Goal: Information Seeking & Learning: Compare options

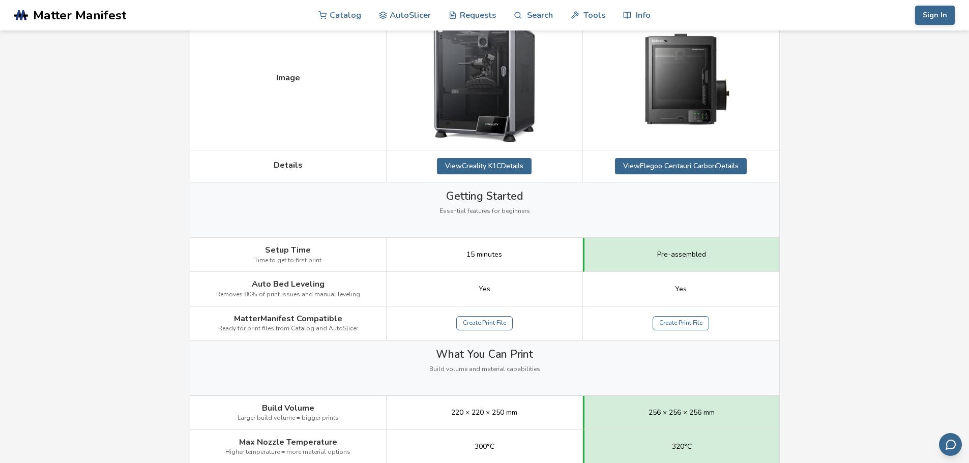
scroll to position [153, 0]
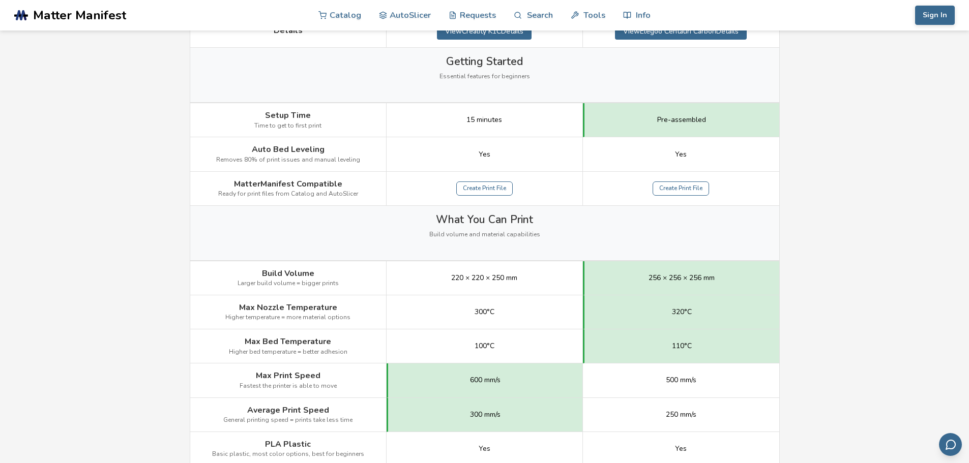
scroll to position [356, 0]
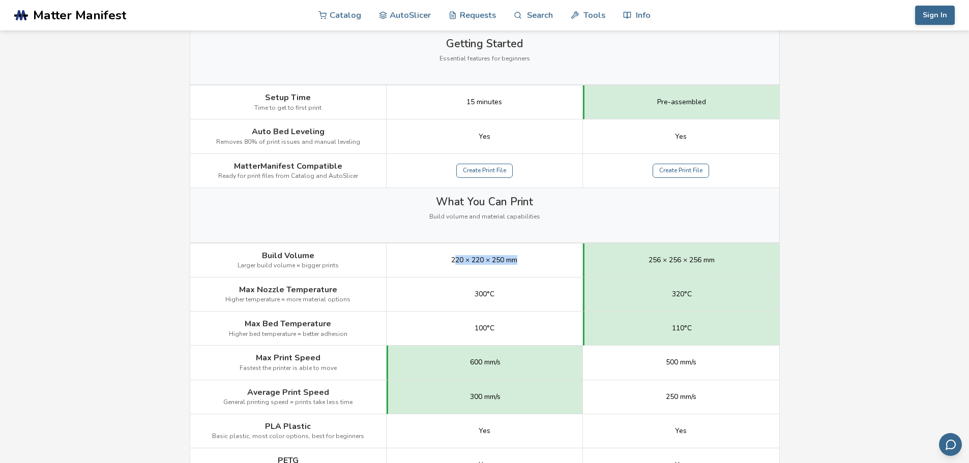
drag, startPoint x: 454, startPoint y: 260, endPoint x: 544, endPoint y: 260, distance: 90.5
click at [544, 260] on div "220 × 220 × 250 mm" at bounding box center [484, 261] width 196 height 34
drag, startPoint x: 663, startPoint y: 292, endPoint x: 695, endPoint y: 294, distance: 32.1
click at [695, 294] on div "320°C" at bounding box center [681, 295] width 196 height 34
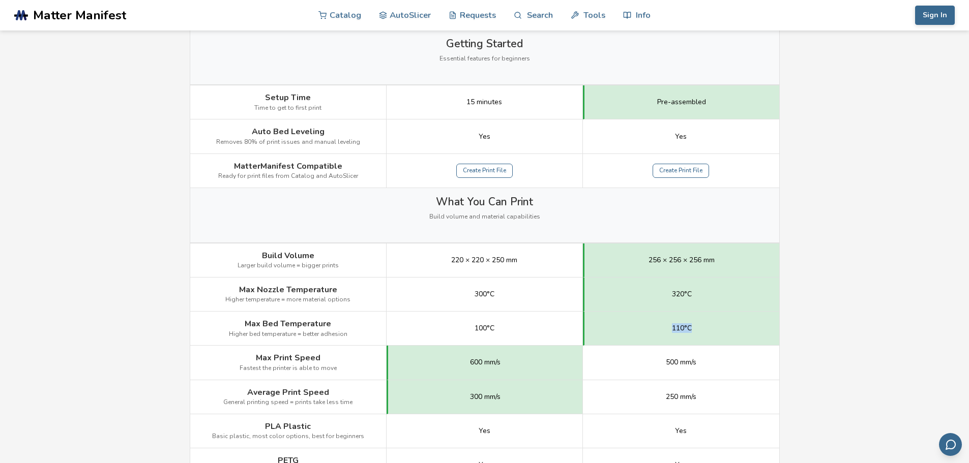
drag, startPoint x: 669, startPoint y: 327, endPoint x: 706, endPoint y: 327, distance: 36.6
click at [706, 327] on div "110°C" at bounding box center [681, 329] width 196 height 34
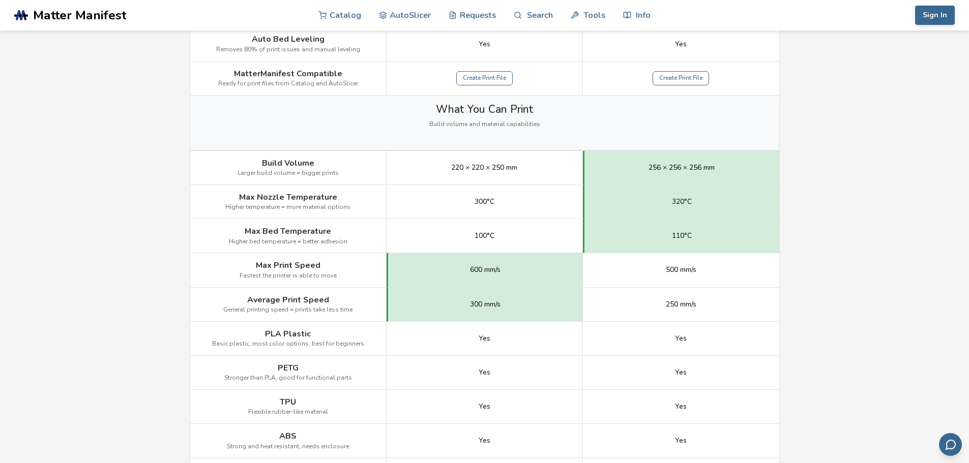
scroll to position [458, 0]
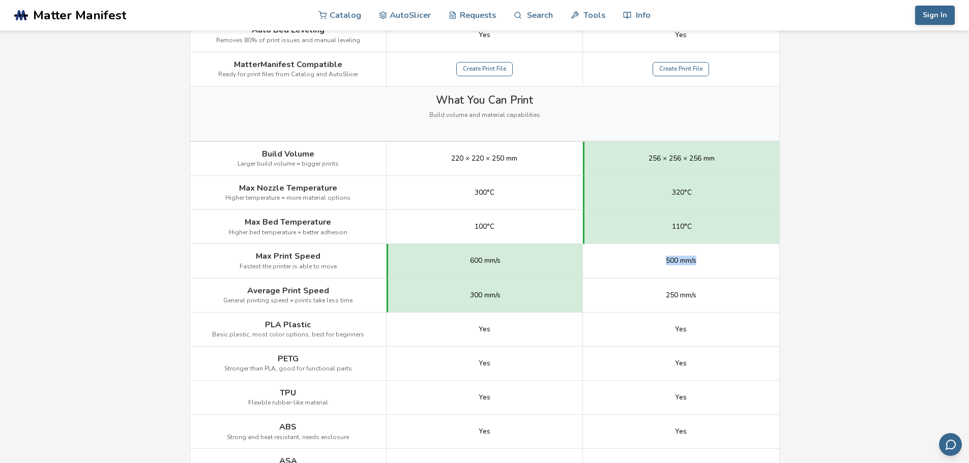
drag, startPoint x: 664, startPoint y: 259, endPoint x: 716, endPoint y: 261, distance: 52.4
click at [716, 261] on div "500 mm/s" at bounding box center [681, 261] width 196 height 34
click at [441, 260] on div "600 mm/s" at bounding box center [484, 261] width 196 height 34
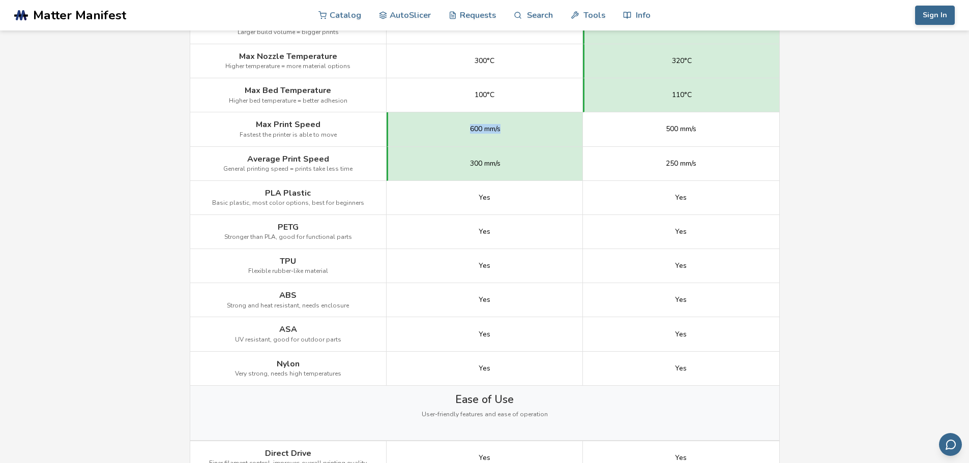
scroll to position [610, 0]
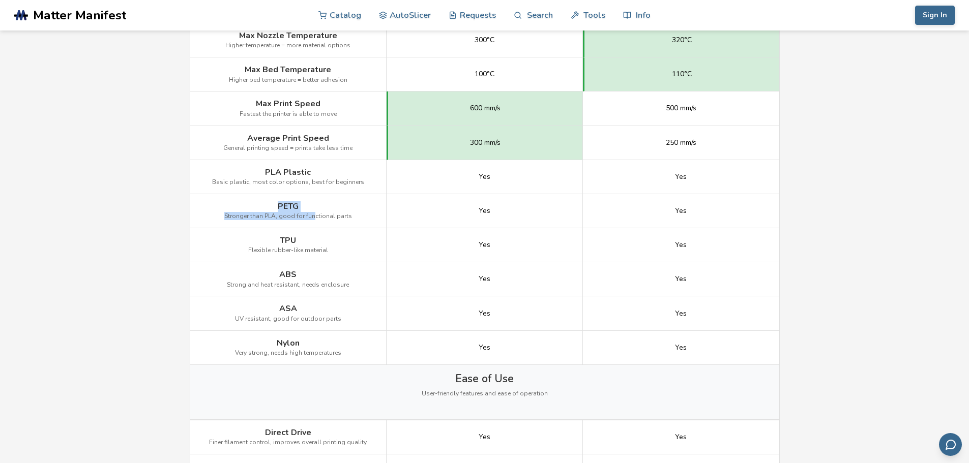
drag, startPoint x: 281, startPoint y: 202, endPoint x: 313, endPoint y: 202, distance: 32.0
click at [313, 202] on div "PETG Stronger than PLA, good for functional parts" at bounding box center [288, 211] width 196 height 34
drag, startPoint x: 286, startPoint y: 243, endPoint x: 309, endPoint y: 243, distance: 22.9
click at [309, 243] on div "TPU Flexible rubber-like material" at bounding box center [288, 245] width 196 height 34
drag, startPoint x: 280, startPoint y: 273, endPoint x: 315, endPoint y: 274, distance: 35.6
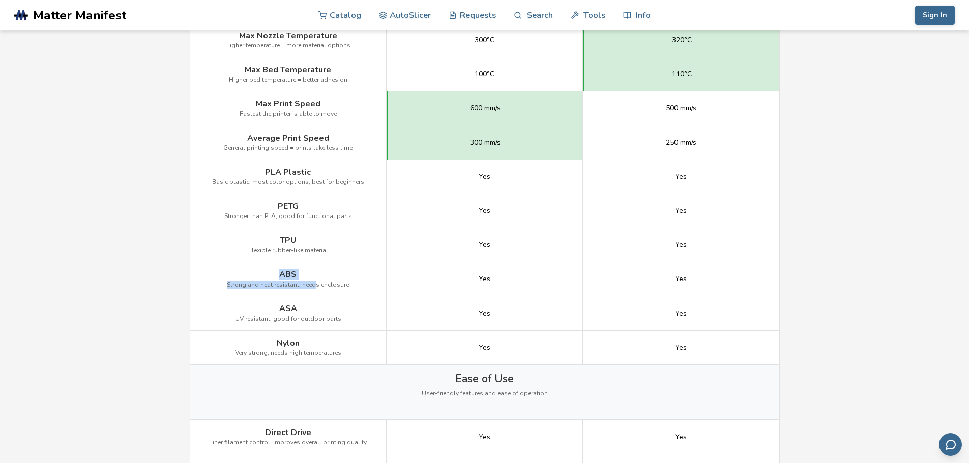
click at [315, 274] on div "ABS Strong and heat resistant, needs enclosure" at bounding box center [288, 279] width 196 height 34
drag, startPoint x: 282, startPoint y: 314, endPoint x: 304, endPoint y: 313, distance: 21.4
click at [304, 313] on div "ASA UV resistant, good for outdoor parts" at bounding box center [288, 313] width 196 height 34
drag, startPoint x: 286, startPoint y: 350, endPoint x: 325, endPoint y: 350, distance: 38.6
click at [325, 350] on span "Very strong, needs high temperatures" at bounding box center [288, 353] width 106 height 7
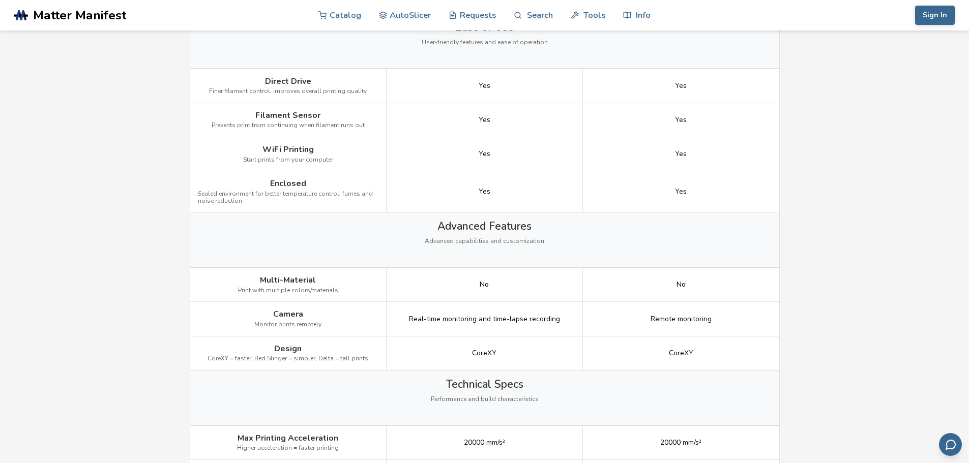
scroll to position [966, 0]
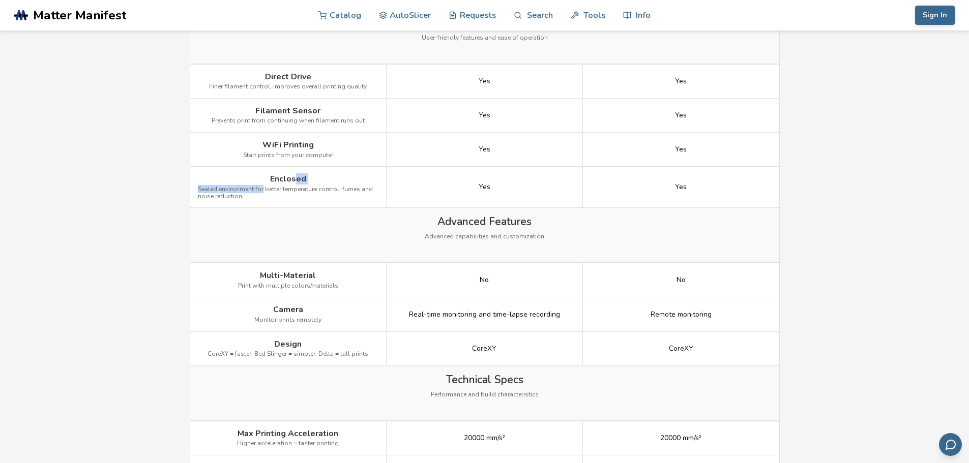
click at [296, 180] on div "Enclosed Sealed environment for better temperature control, fumes and noise red…" at bounding box center [288, 187] width 196 height 41
click at [291, 196] on span "Sealed environment for better temperature control, fumes and noise reduction" at bounding box center [288, 193] width 180 height 14
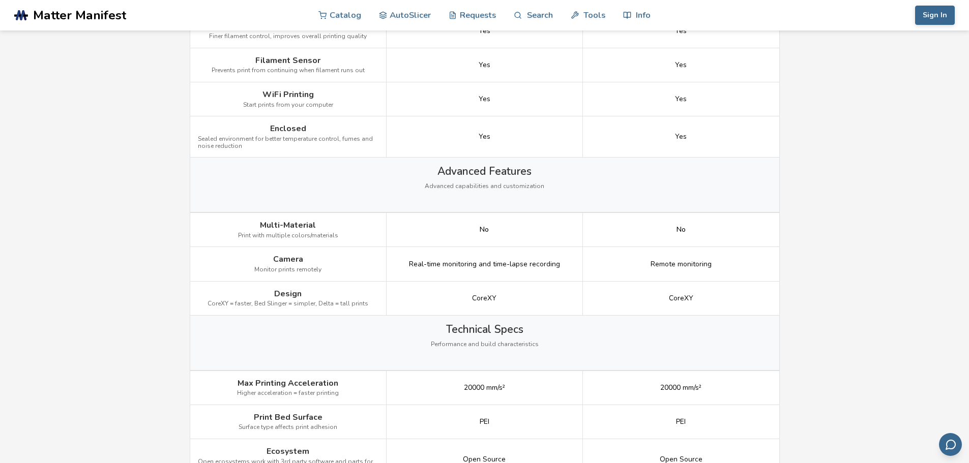
scroll to position [1017, 0]
drag, startPoint x: 410, startPoint y: 265, endPoint x: 564, endPoint y: 271, distance: 154.2
click at [564, 271] on div "Real-time monitoring and time-lapse recording" at bounding box center [484, 264] width 196 height 34
click at [565, 271] on div "Real-time monitoring and time-lapse recording" at bounding box center [484, 264] width 196 height 34
drag, startPoint x: 585, startPoint y: 265, endPoint x: 378, endPoint y: 267, distance: 207.5
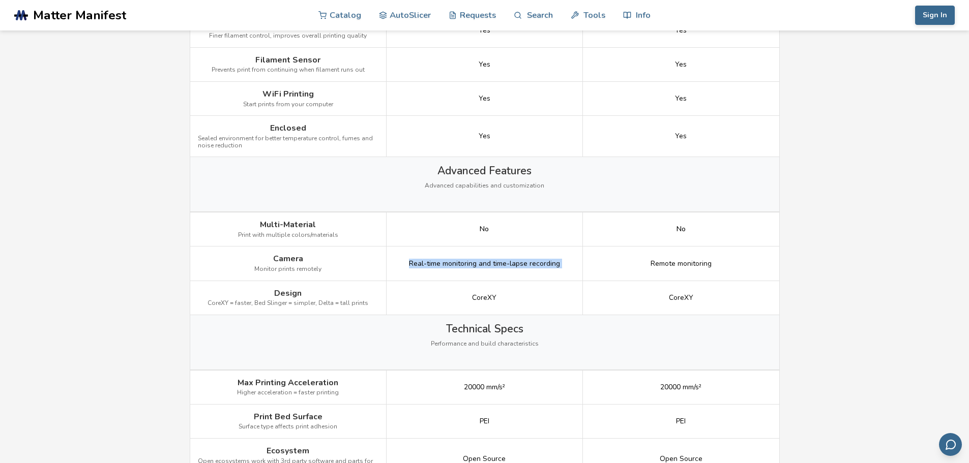
click at [0, 0] on div "Camera Monitor prints remotely Real-time monitoring and time-lapse recording Re…" at bounding box center [0, 0] width 0 height 0
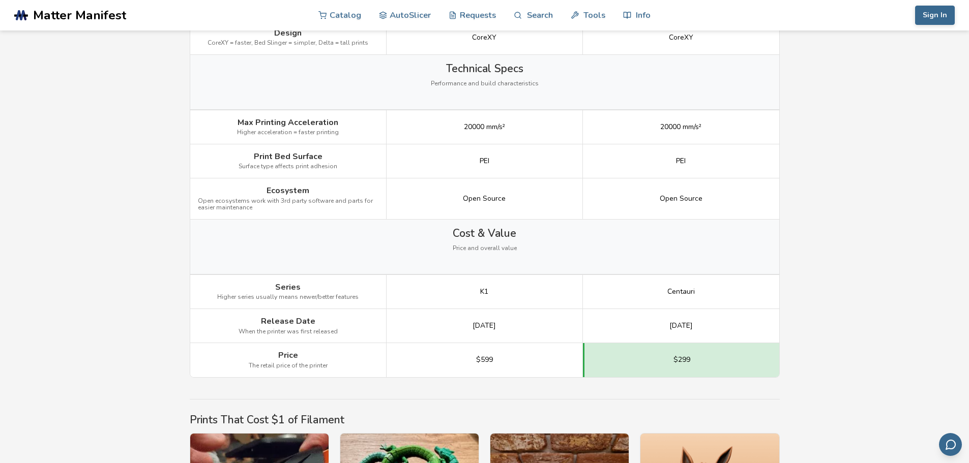
scroll to position [1322, 0]
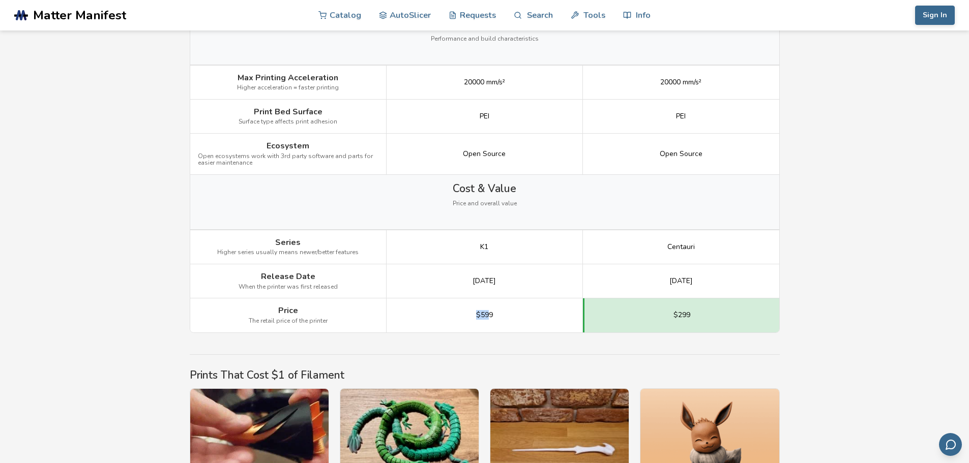
drag, startPoint x: 488, startPoint y: 317, endPoint x: 452, endPoint y: 318, distance: 36.6
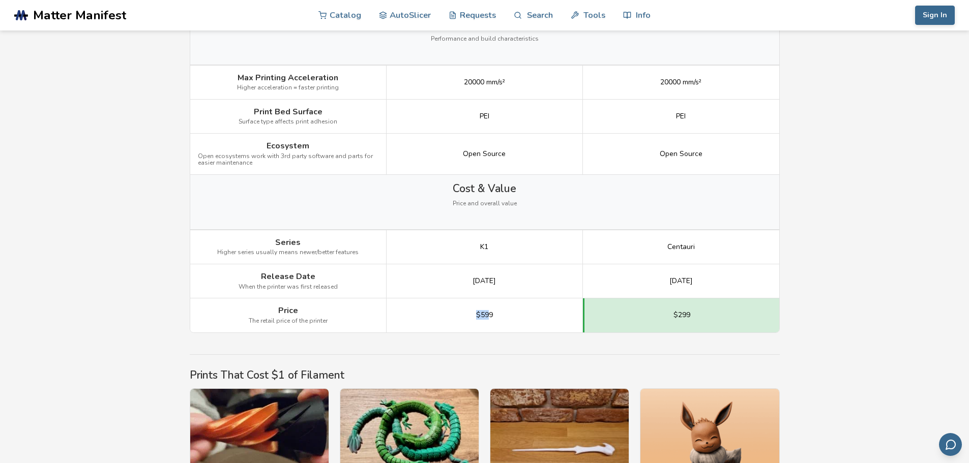
click at [452, 318] on div "$599" at bounding box center [484, 315] width 196 height 34
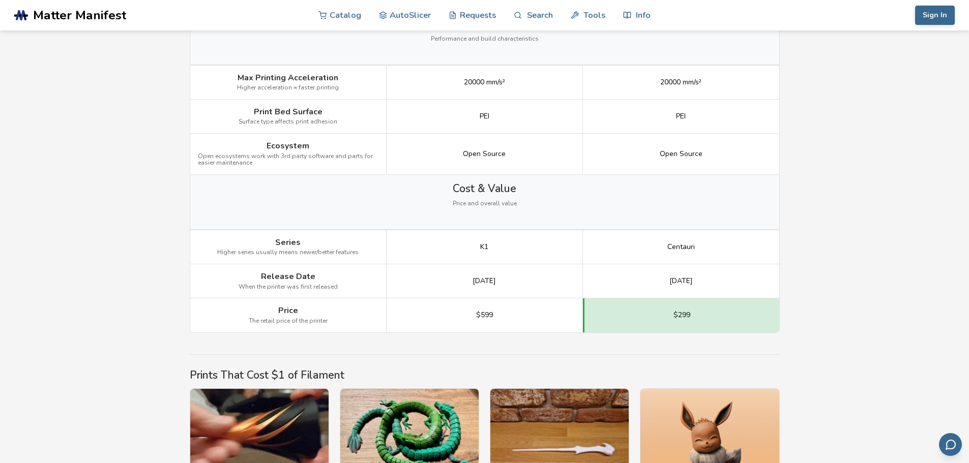
drag, startPoint x: 513, startPoint y: 278, endPoint x: 429, endPoint y: 280, distance: 83.9
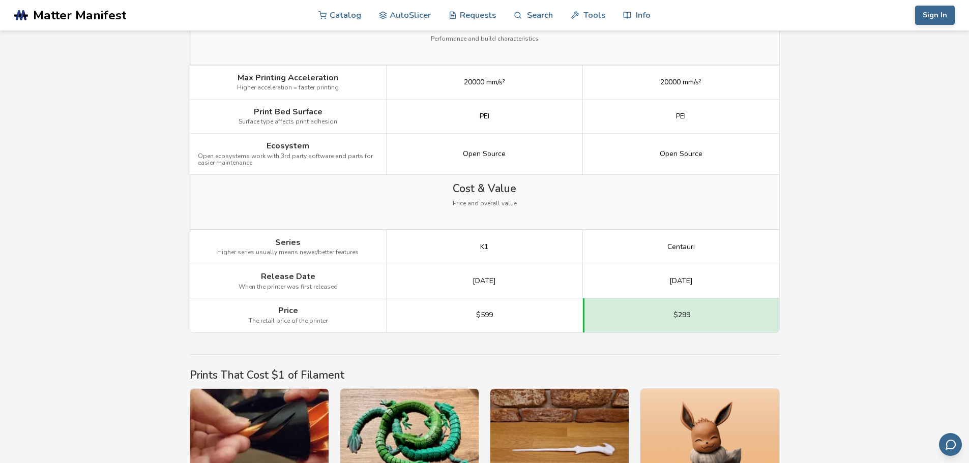
click at [429, 280] on div "[DATE]" at bounding box center [484, 281] width 196 height 34
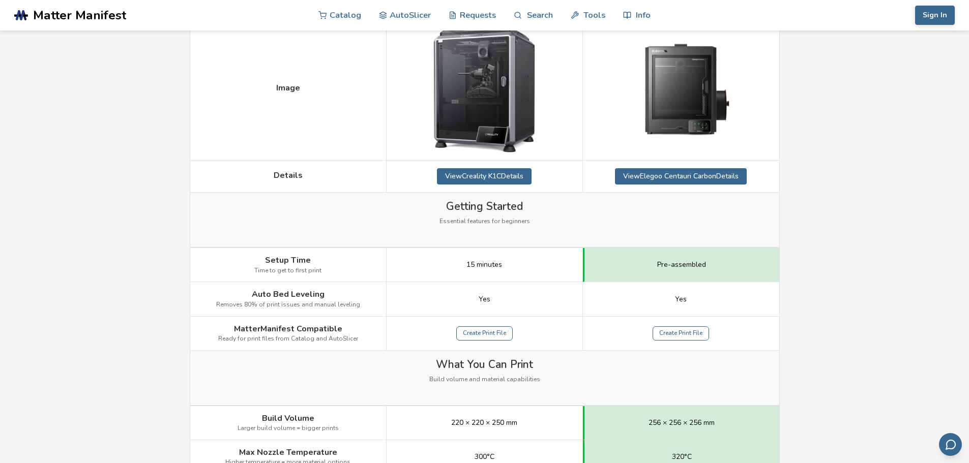
scroll to position [0, 0]
